Goal: Book appointment/travel/reservation

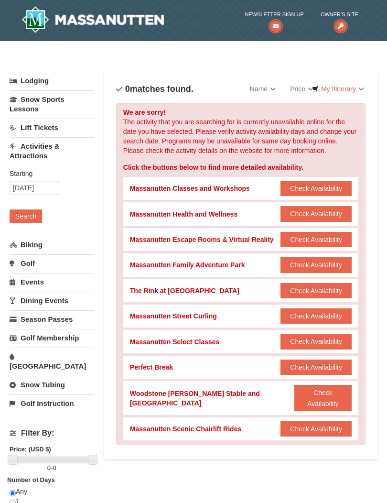
click at [78, 27] on img at bounding box center [93, 19] width 142 height 27
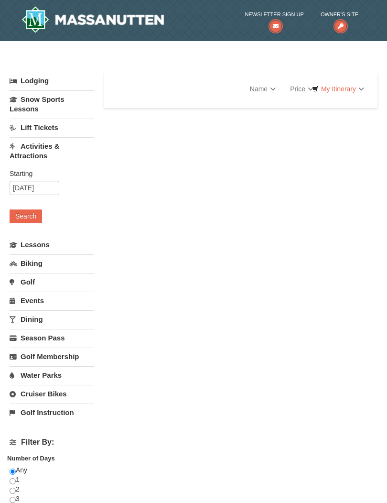
select select "10"
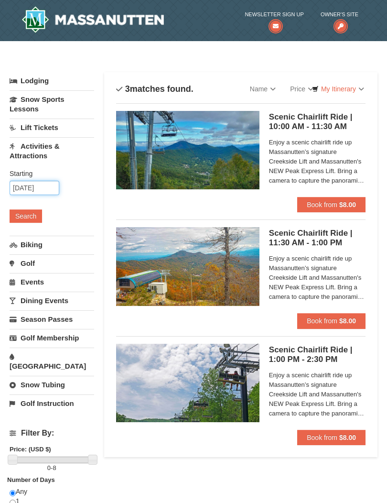
click at [38, 187] on input "10/18/2025" at bounding box center [35, 188] width 50 height 14
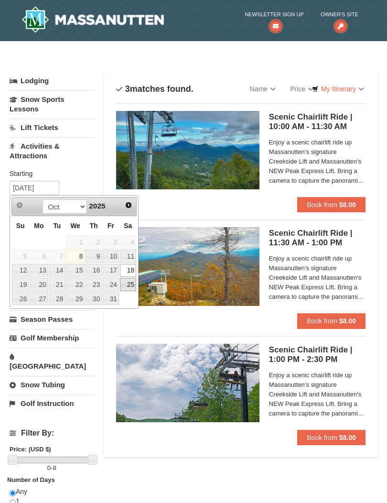
click at [126, 285] on link "25" at bounding box center [128, 284] width 16 height 13
type input "[DATE]"
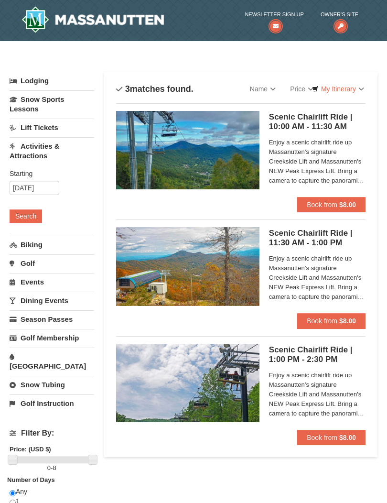
click at [25, 218] on button "Search" at bounding box center [26, 215] width 33 height 13
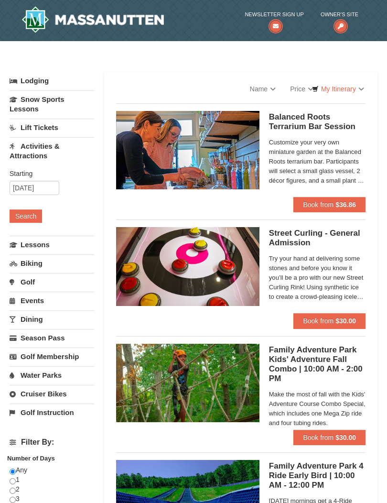
select select "10"
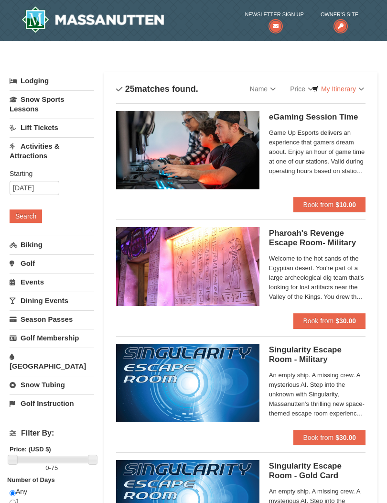
click at [24, 126] on link "Lift Tickets" at bounding box center [52, 128] width 85 height 18
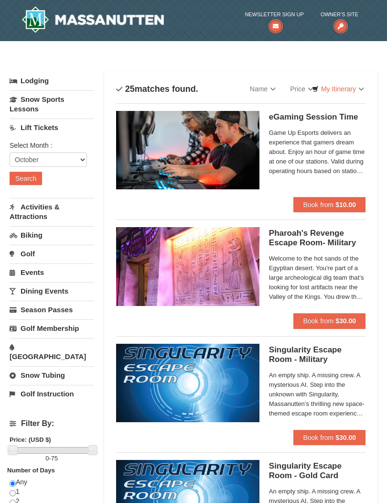
click at [23, 179] on button "Search" at bounding box center [26, 178] width 33 height 13
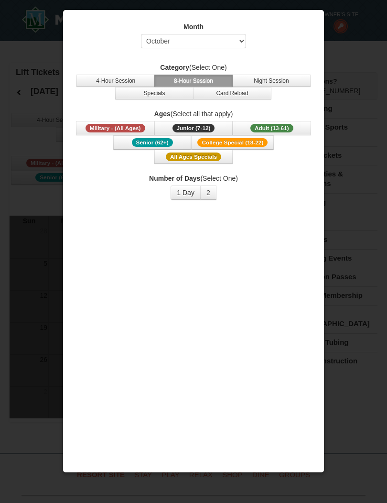
select select "10"
click at [350, 29] on div at bounding box center [193, 251] width 387 height 503
click at [350, 31] on div at bounding box center [193, 251] width 387 height 503
click at [307, 15] on div "Month Select October November December January February March April May June Ju…" at bounding box center [194, 203] width 252 height 376
click at [317, 16] on div "Month Select October November December January February March April May June Ju…" at bounding box center [194, 203] width 252 height 376
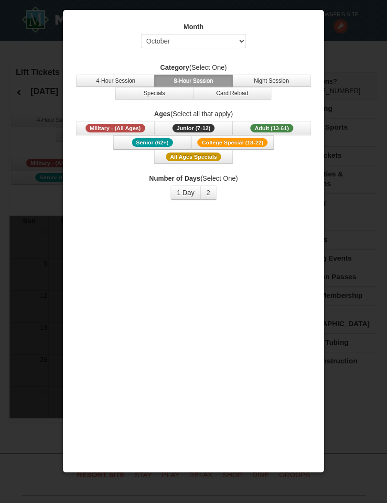
click at [325, 10] on div at bounding box center [193, 251] width 387 height 503
click at [324, 10] on div at bounding box center [193, 251] width 387 height 503
click at [307, 16] on div "Month Select October November December January February March April May June Ju…" at bounding box center [194, 203] width 252 height 376
click at [363, 55] on div at bounding box center [193, 251] width 387 height 503
click at [350, 55] on div at bounding box center [193, 251] width 387 height 503
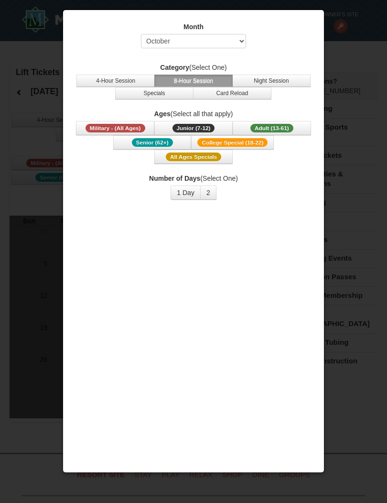
click at [342, 54] on div at bounding box center [193, 251] width 387 height 503
click at [322, 95] on div "Month Select October November December January February March April May June Ju…" at bounding box center [194, 241] width 262 height 463
click at [326, 89] on div at bounding box center [193, 251] width 387 height 503
click at [352, 49] on div at bounding box center [193, 251] width 387 height 503
click at [47, 49] on div at bounding box center [193, 251] width 387 height 503
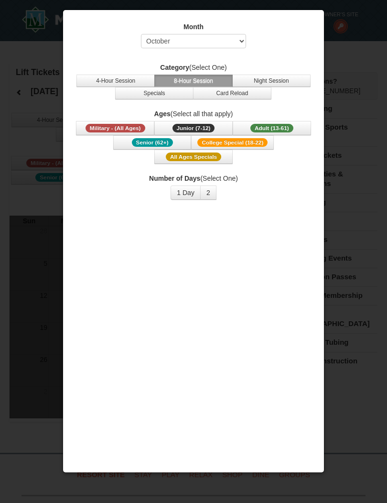
click at [342, 65] on div at bounding box center [193, 251] width 387 height 503
click at [343, 81] on div at bounding box center [193, 251] width 387 height 503
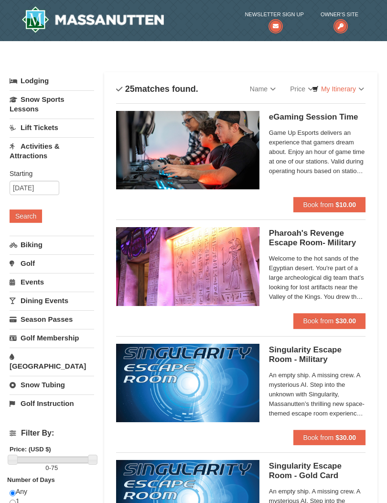
click at [65, 21] on img at bounding box center [93, 19] width 142 height 27
